Goal: Use online tool/utility: Utilize a website feature to perform a specific function

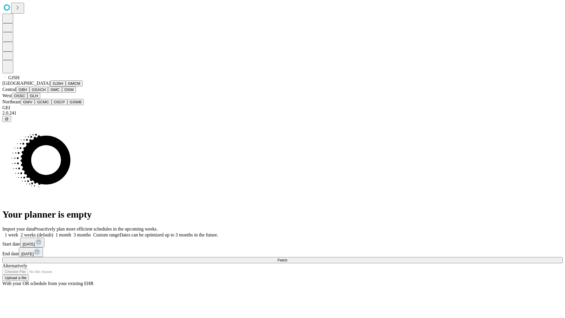
click at [50, 87] on button "GJSH" at bounding box center [57, 83] width 15 height 6
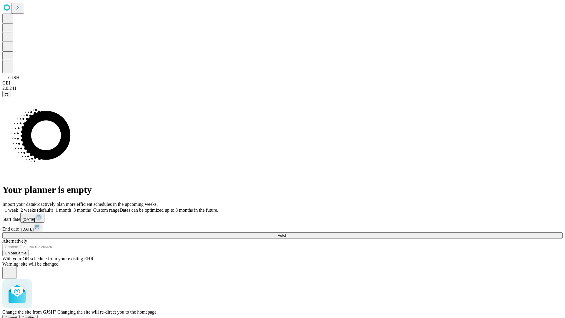
click at [36, 316] on span "Confirm" at bounding box center [29, 318] width 14 height 4
click at [71, 208] on label "1 month" at bounding box center [62, 210] width 18 height 5
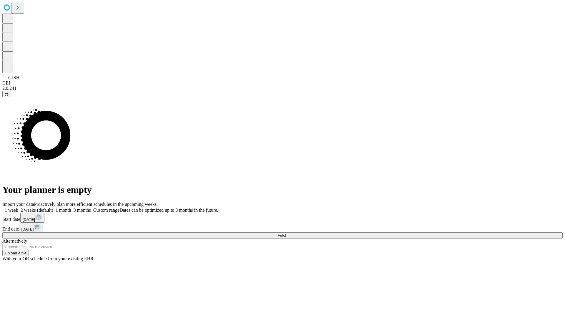
click at [287, 233] on span "Fetch" at bounding box center [283, 235] width 10 height 4
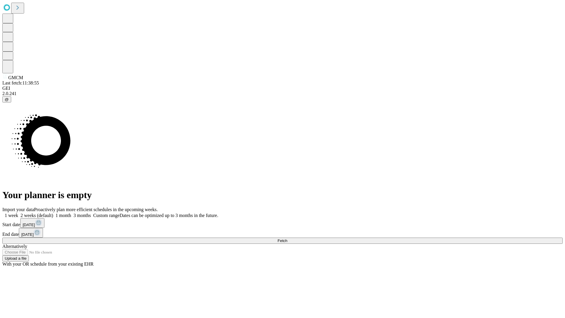
click at [71, 213] on label "1 month" at bounding box center [62, 215] width 18 height 5
click at [287, 239] on span "Fetch" at bounding box center [283, 241] width 10 height 4
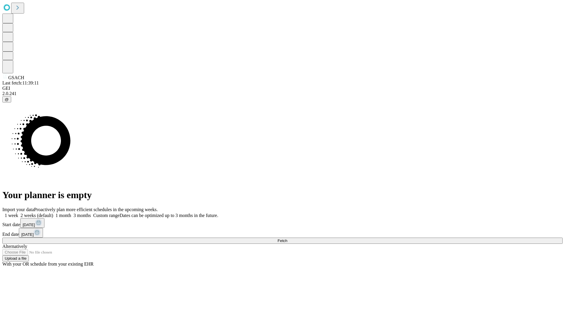
click at [71, 213] on label "1 month" at bounding box center [62, 215] width 18 height 5
click at [287, 239] on span "Fetch" at bounding box center [283, 241] width 10 height 4
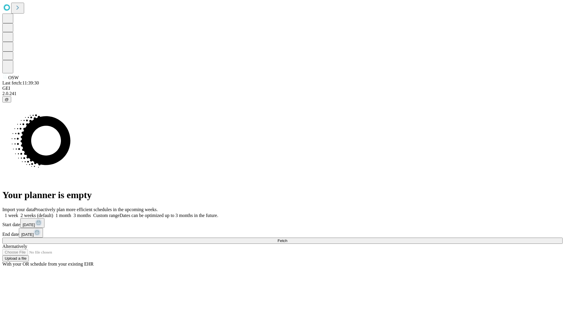
click at [71, 213] on label "1 month" at bounding box center [62, 215] width 18 height 5
click at [287, 239] on span "Fetch" at bounding box center [283, 241] width 10 height 4
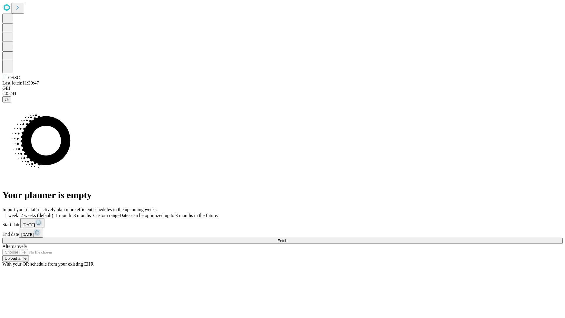
click at [71, 213] on label "1 month" at bounding box center [62, 215] width 18 height 5
click at [287, 239] on span "Fetch" at bounding box center [283, 241] width 10 height 4
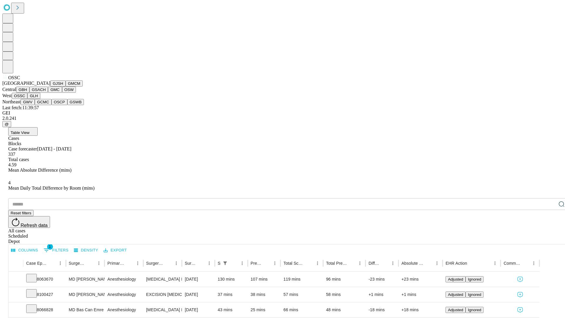
click at [40, 99] on button "GLH" at bounding box center [33, 96] width 13 height 6
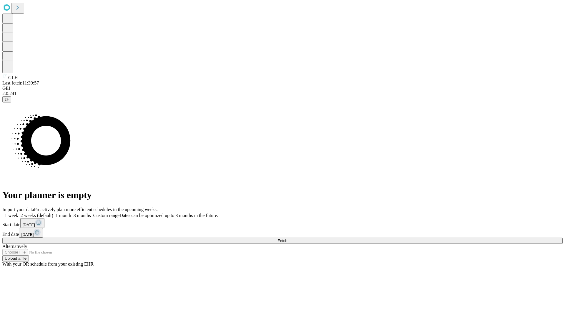
click at [71, 213] on label "1 month" at bounding box center [62, 215] width 18 height 5
click at [287, 239] on span "Fetch" at bounding box center [283, 241] width 10 height 4
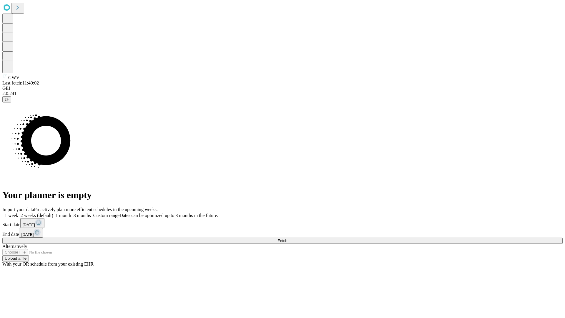
click at [71, 213] on label "1 month" at bounding box center [62, 215] width 18 height 5
click at [287, 239] on span "Fetch" at bounding box center [283, 241] width 10 height 4
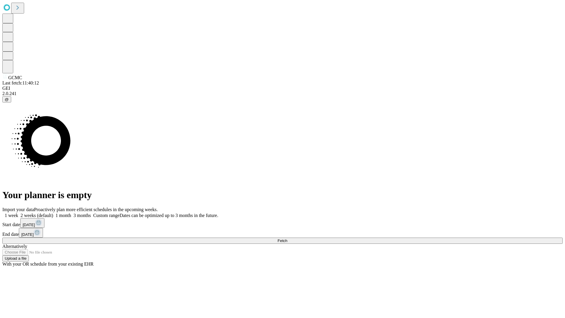
click at [71, 213] on label "1 month" at bounding box center [62, 215] width 18 height 5
click at [287, 239] on span "Fetch" at bounding box center [283, 241] width 10 height 4
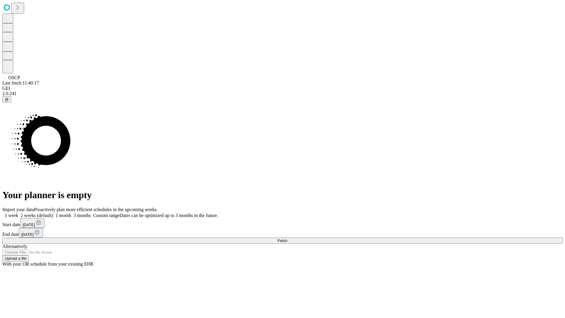
click at [71, 213] on label "1 month" at bounding box center [62, 215] width 18 height 5
click at [287, 239] on span "Fetch" at bounding box center [283, 241] width 10 height 4
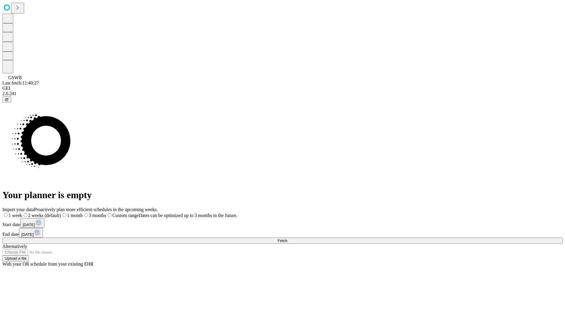
click at [83, 213] on label "1 month" at bounding box center [72, 215] width 22 height 5
click at [287, 239] on span "Fetch" at bounding box center [283, 241] width 10 height 4
